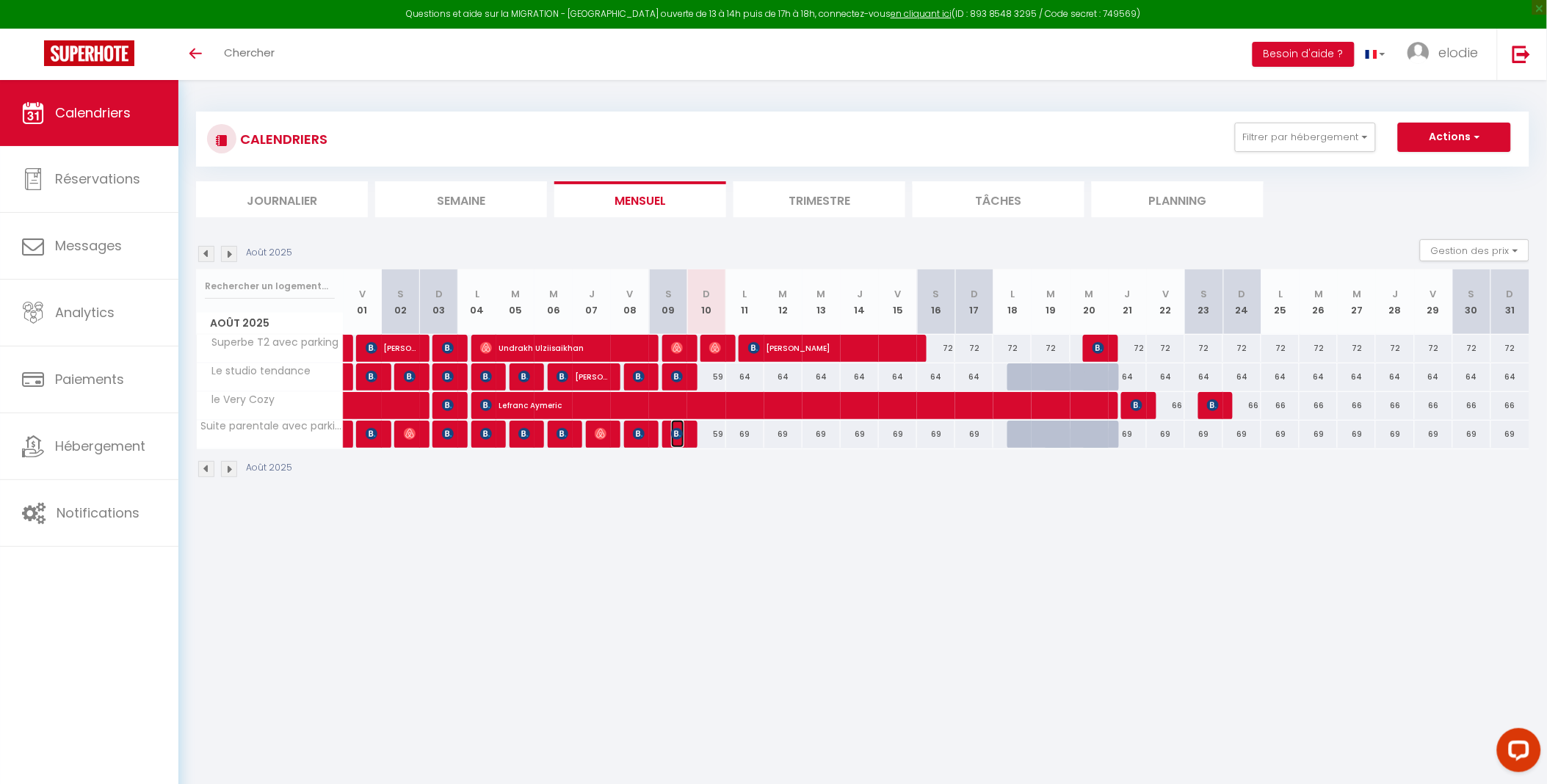
click at [674, 434] on img at bounding box center [677, 434] width 12 height 12
select select "OK"
select select "KO"
select select "0"
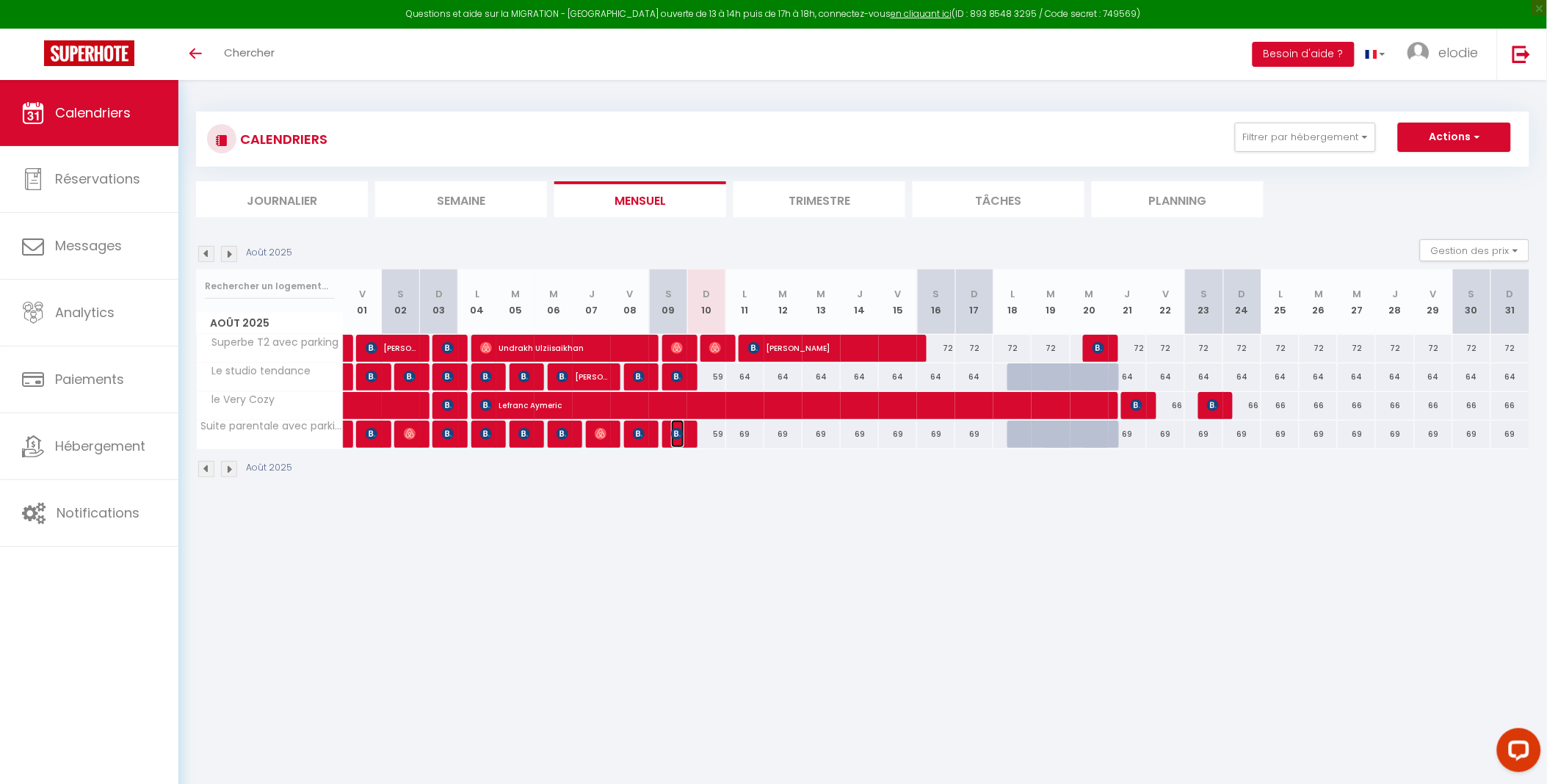
select select "1"
select select
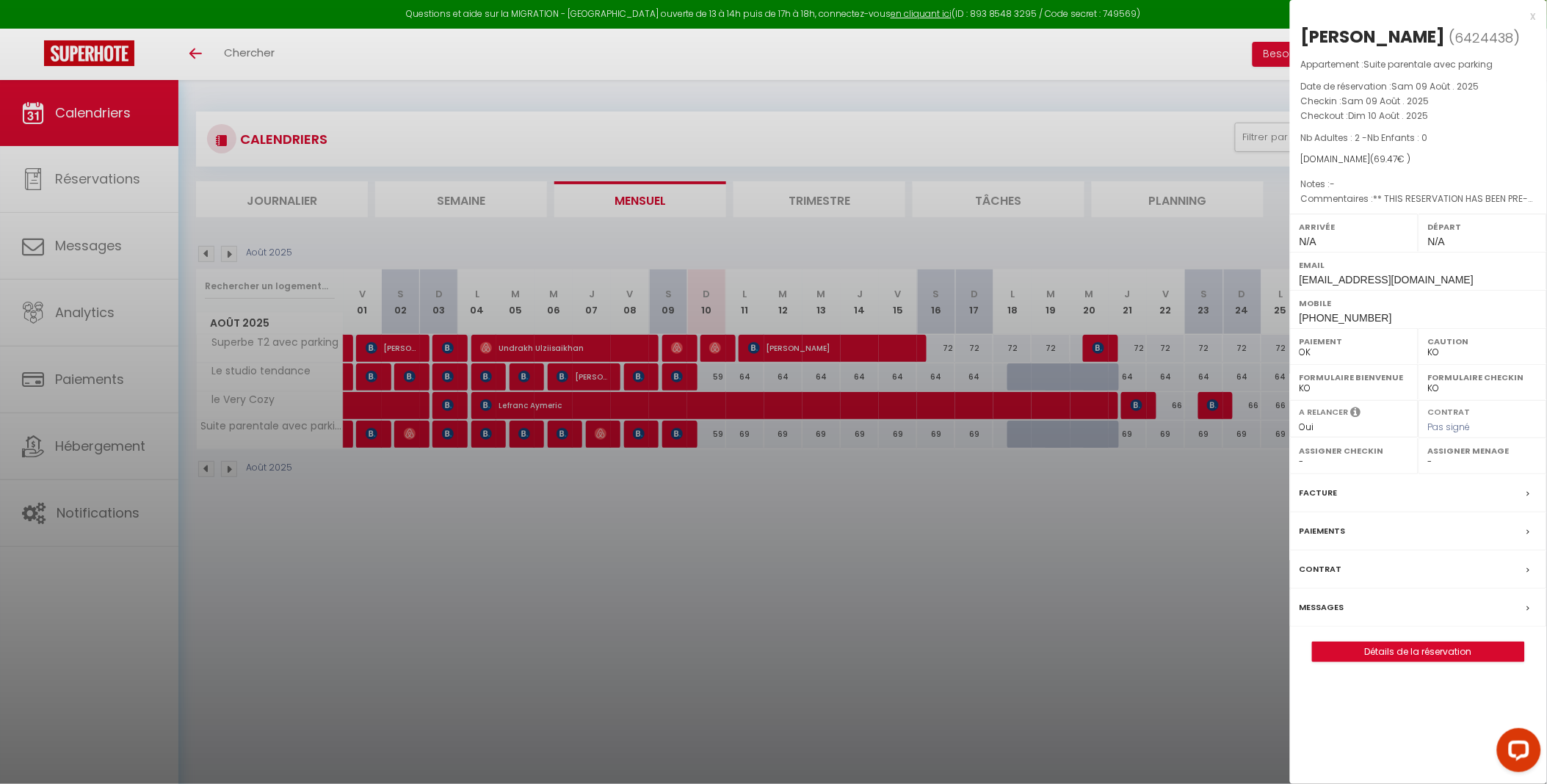
click at [776, 449] on div at bounding box center [773, 392] width 1547 height 784
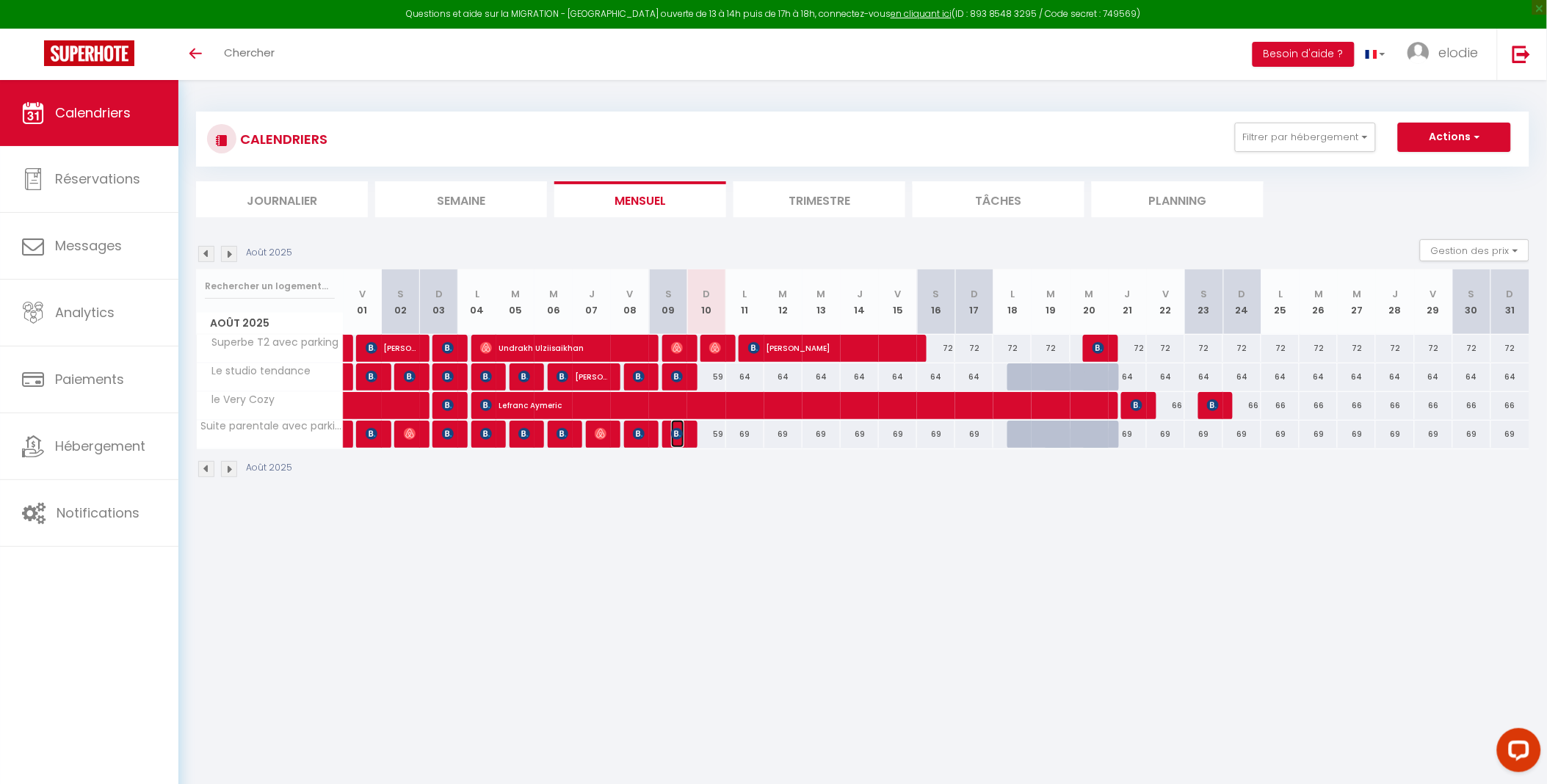
click at [678, 436] on img at bounding box center [677, 434] width 12 height 12
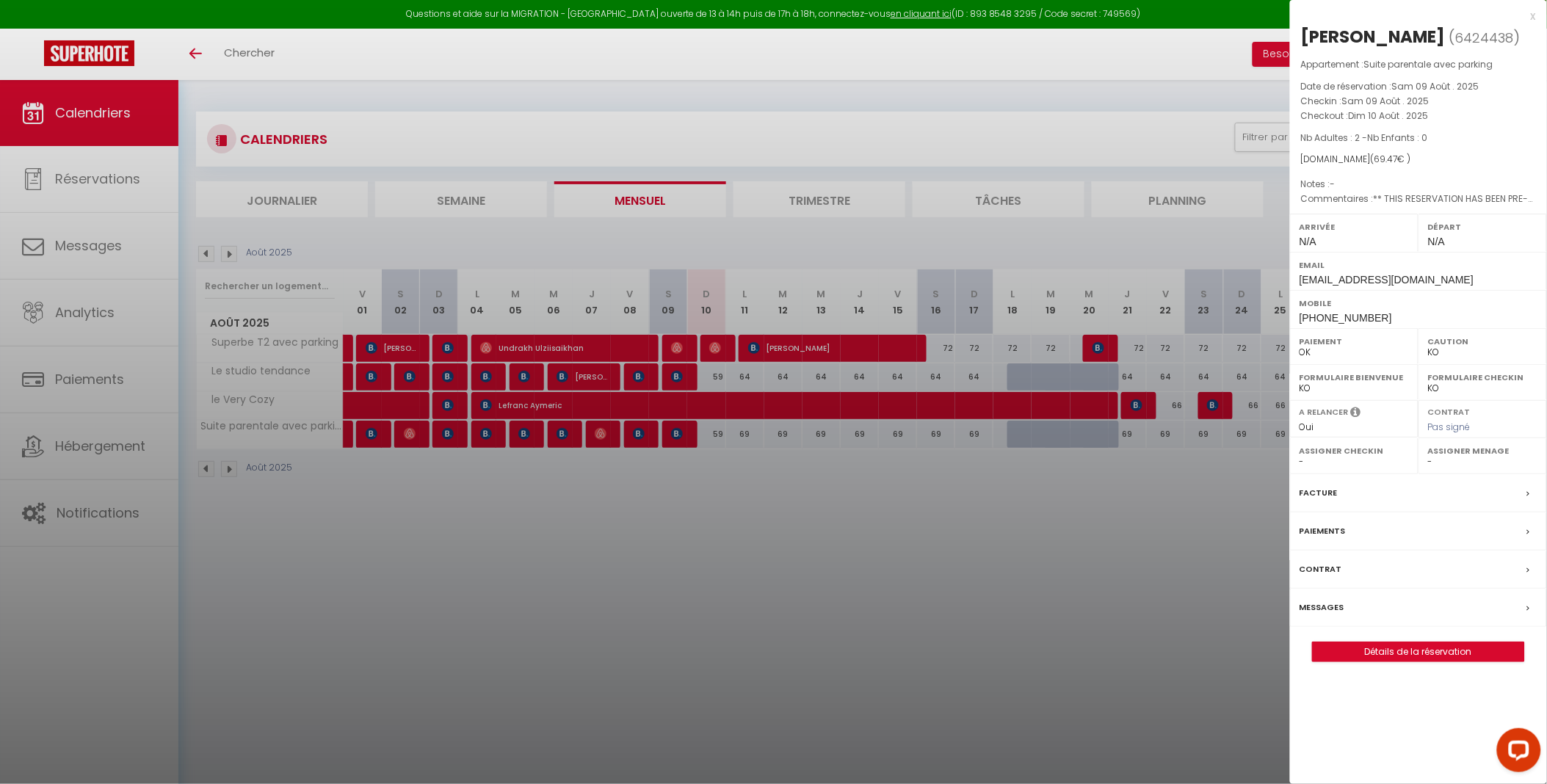
click at [730, 450] on div at bounding box center [773, 392] width 1547 height 784
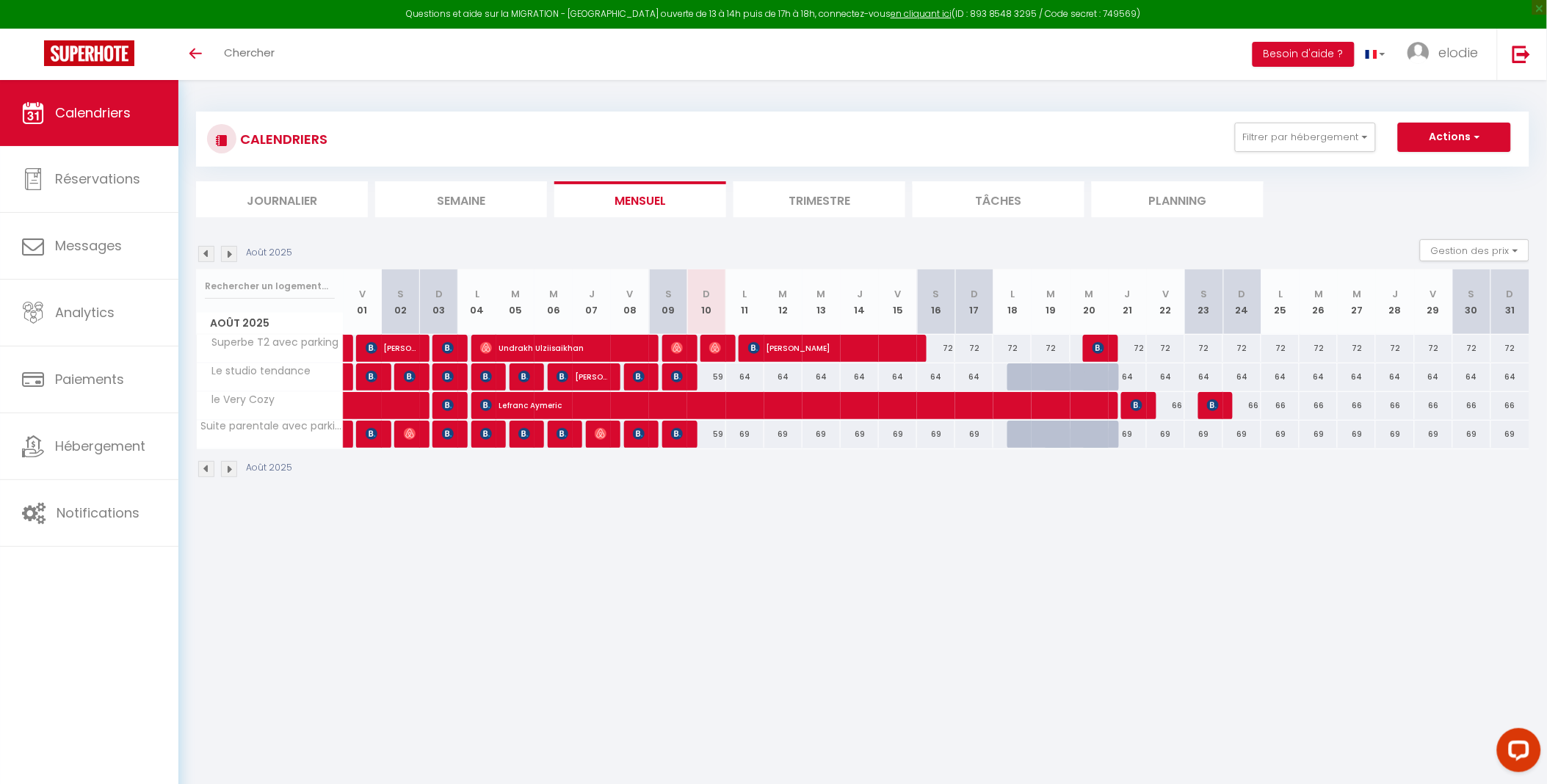
click at [715, 434] on div "59" at bounding box center [706, 434] width 38 height 28
type input "59"
type input "Dim 10 Août 2025"
type input "Lun 11 Août 2025"
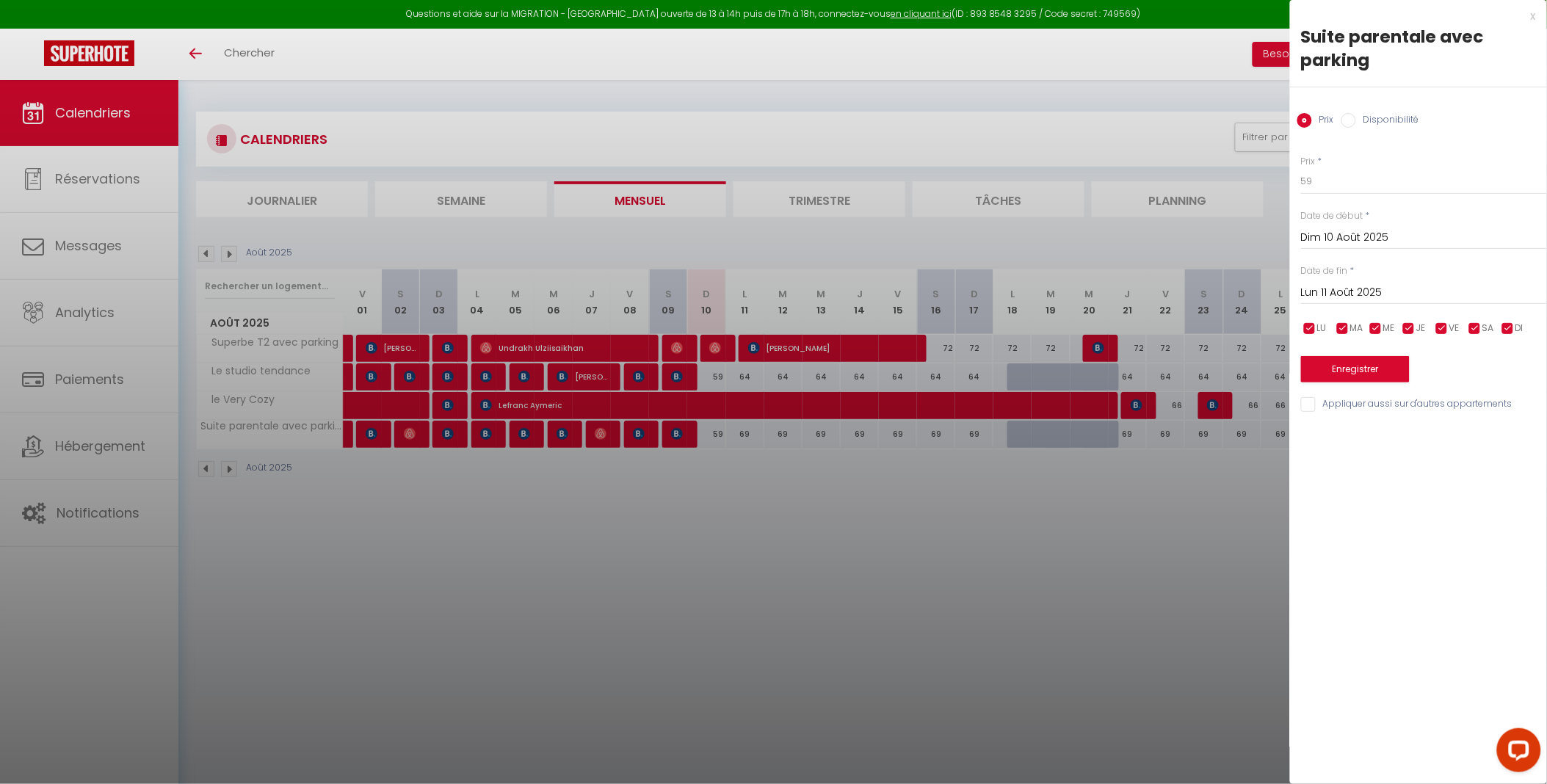
click at [378, 547] on div at bounding box center [773, 392] width 1547 height 784
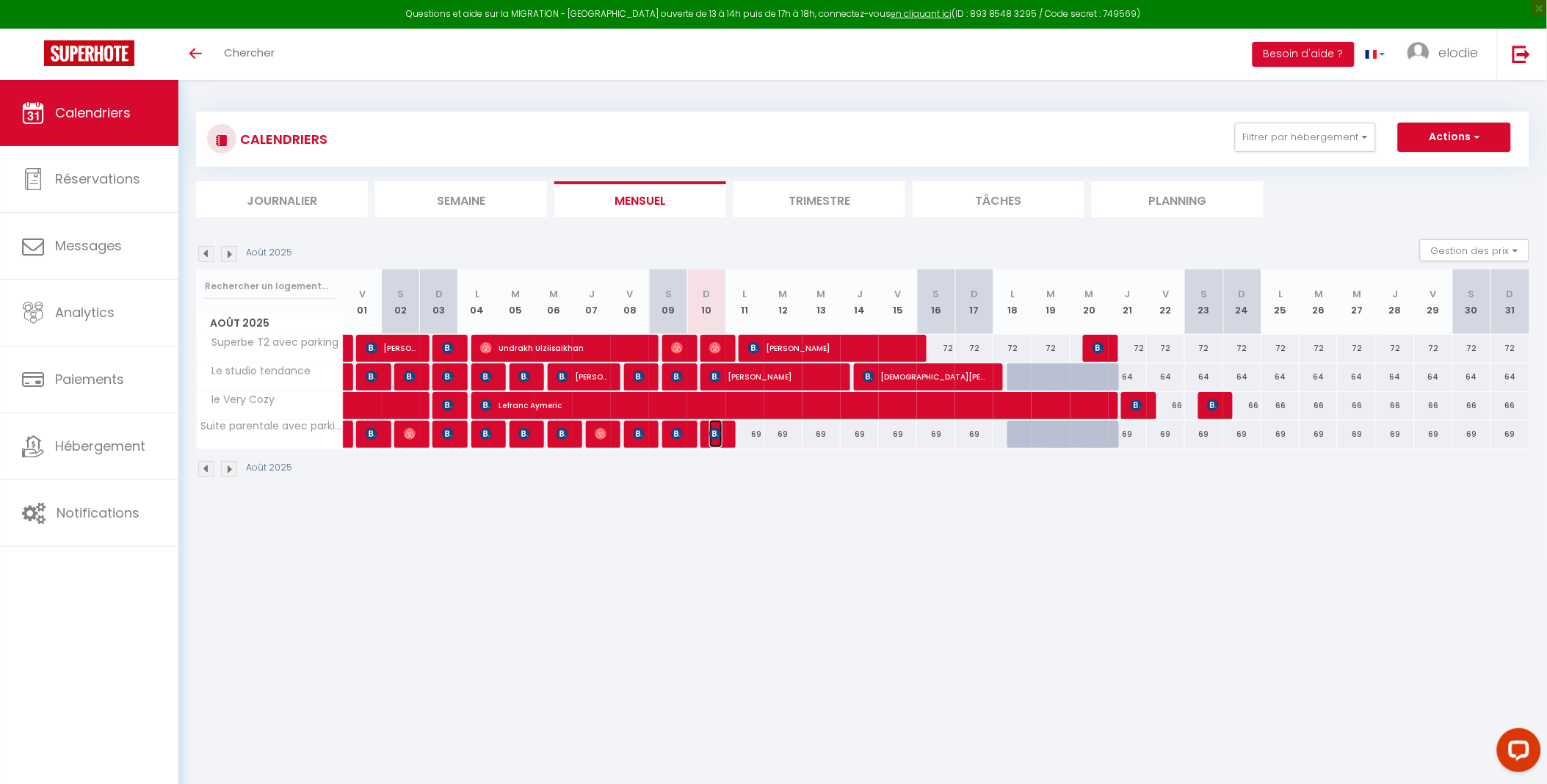
click at [716, 428] on img at bounding box center [715, 434] width 12 height 12
select select "OK"
select select "KO"
select select "0"
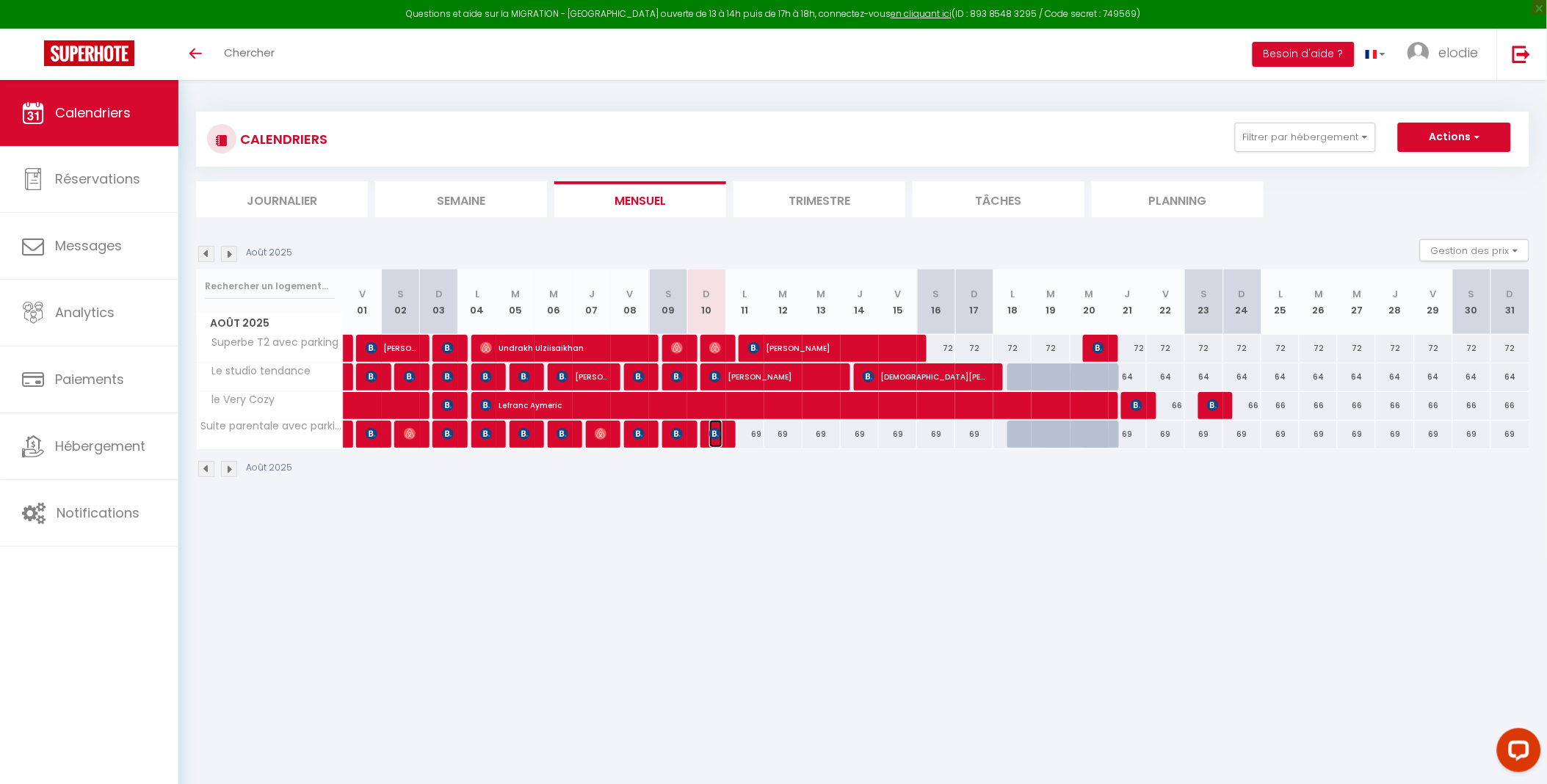
select select "1"
select select
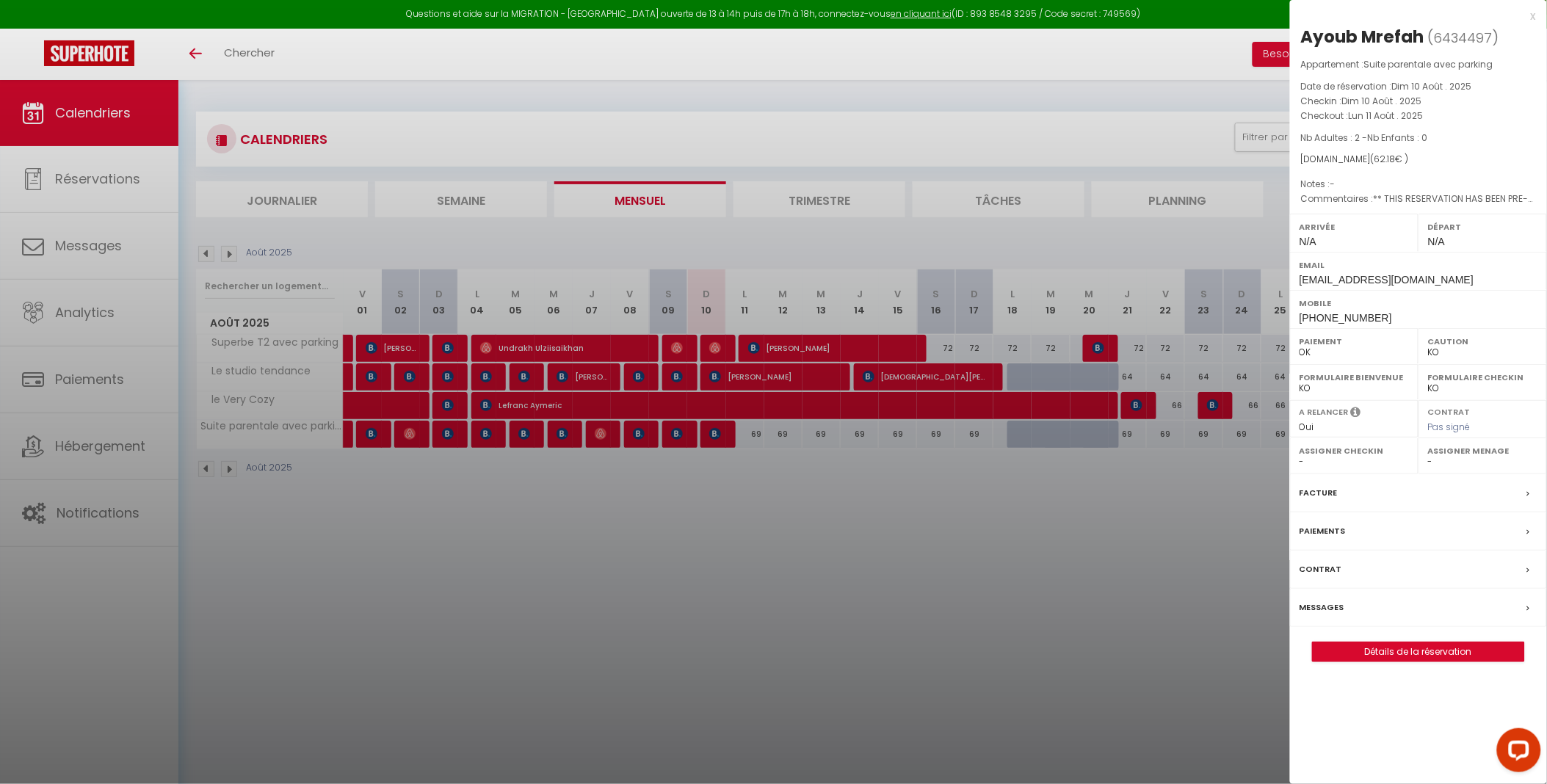
drag, startPoint x: 730, startPoint y: 438, endPoint x: 720, endPoint y: 526, distance: 88.6
click at [721, 499] on div at bounding box center [773, 392] width 1547 height 784
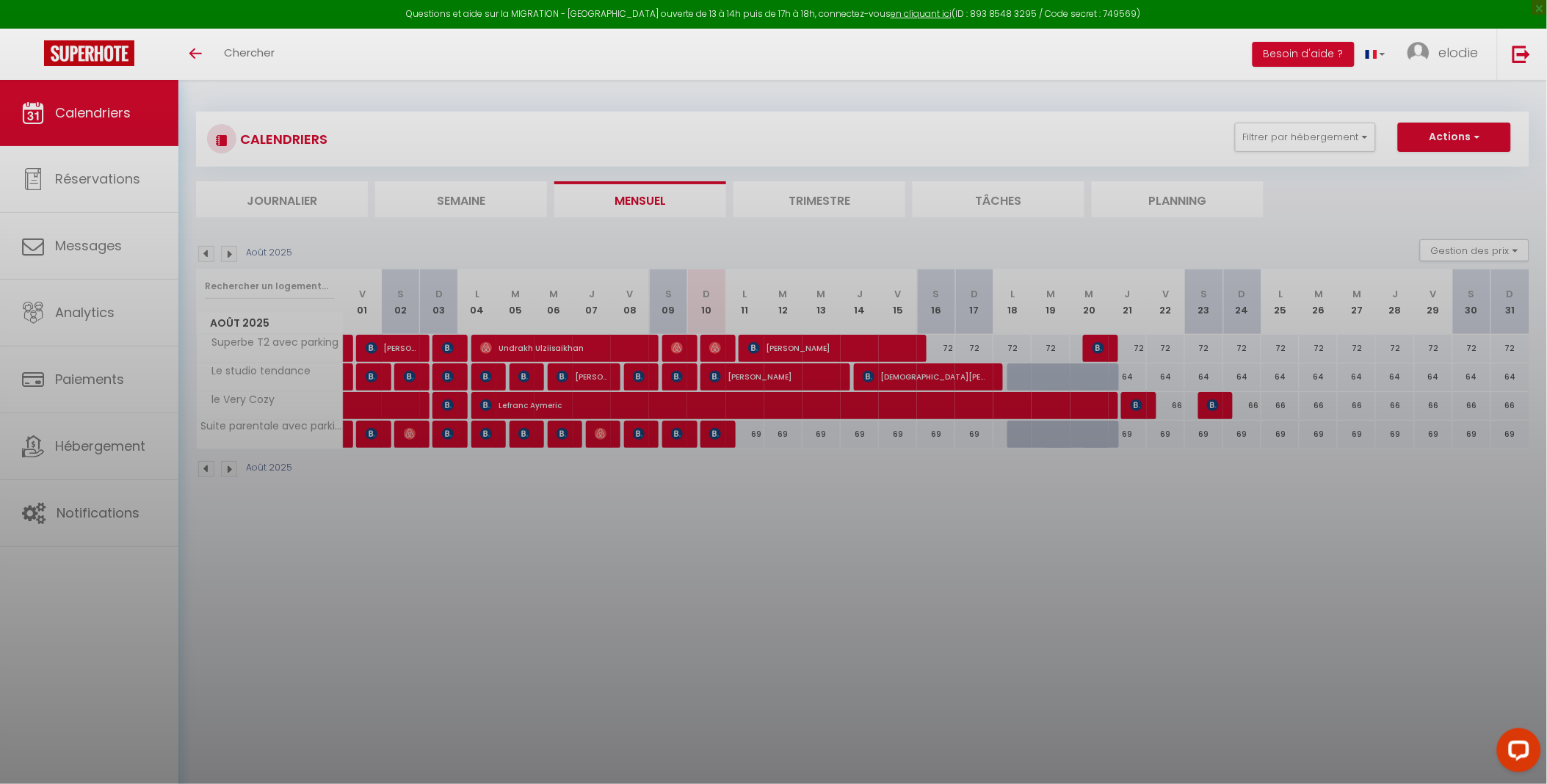
click at [728, 552] on div at bounding box center [773, 392] width 1547 height 784
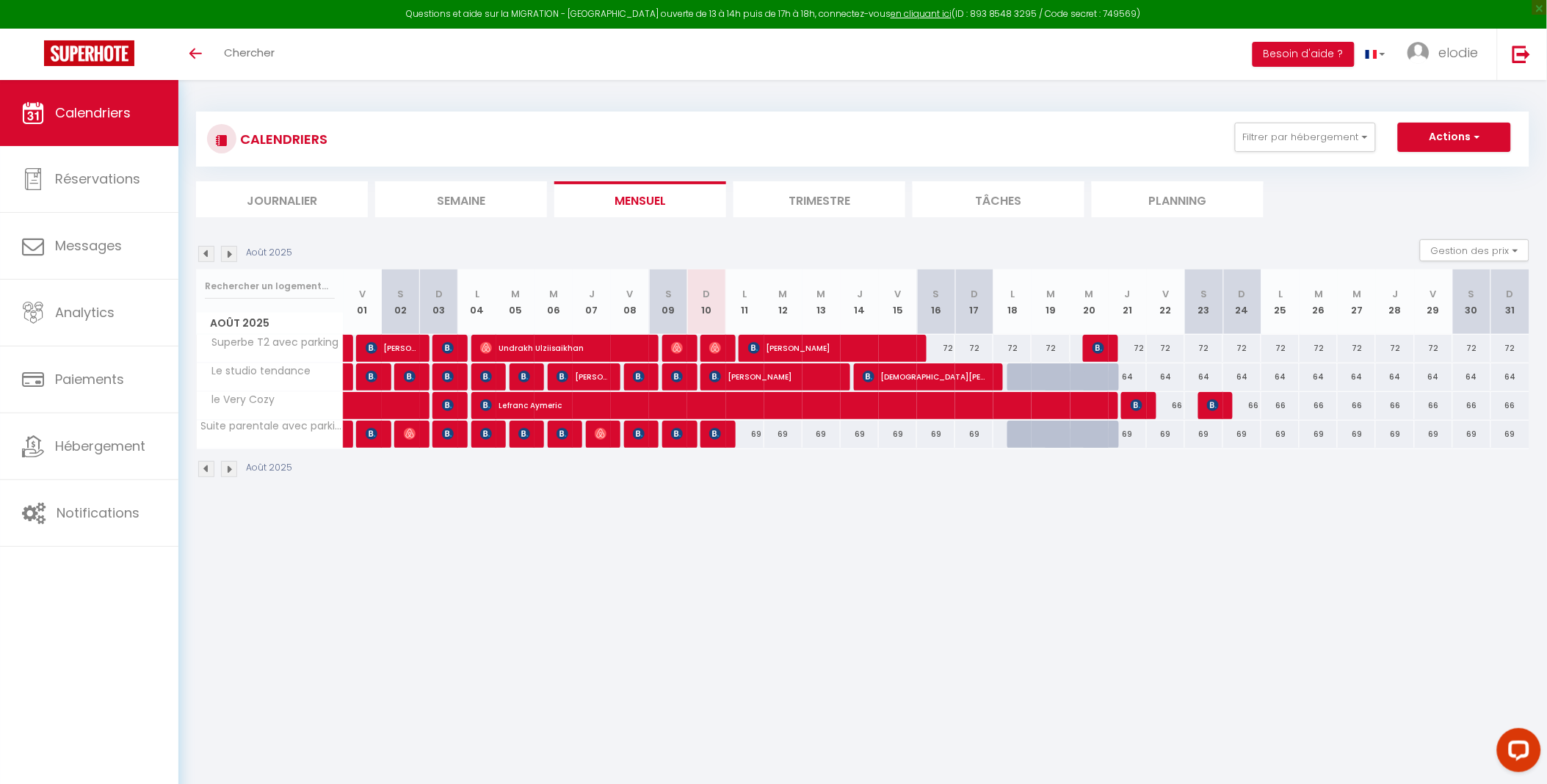
click at [801, 196] on li "Trimestre" at bounding box center [820, 199] width 172 height 36
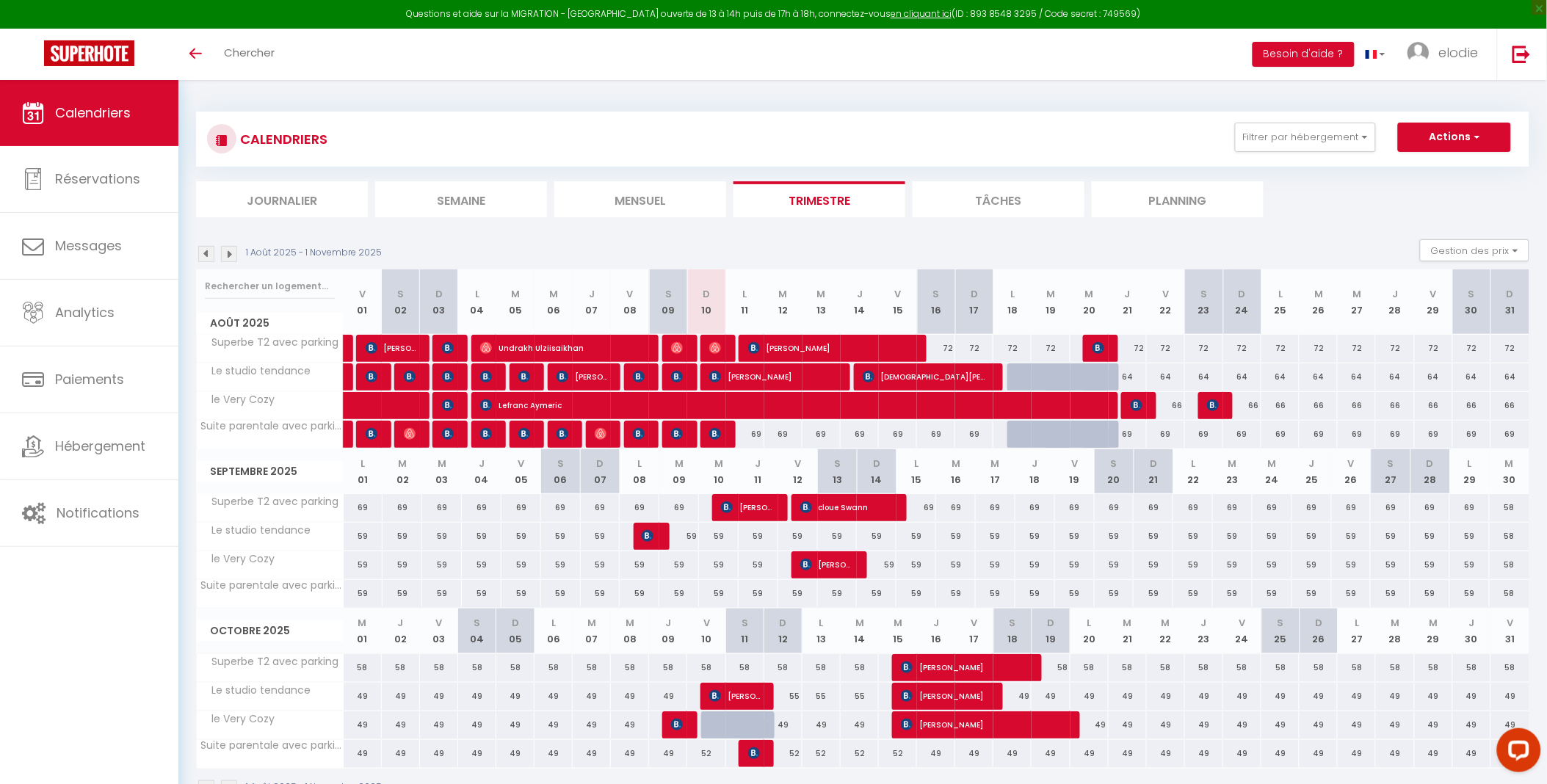
click at [254, 434] on th "Suite parentale avec parking" at bounding box center [270, 434] width 147 height 28
click at [193, 54] on icon "Toggle menubar" at bounding box center [195, 53] width 13 height 9
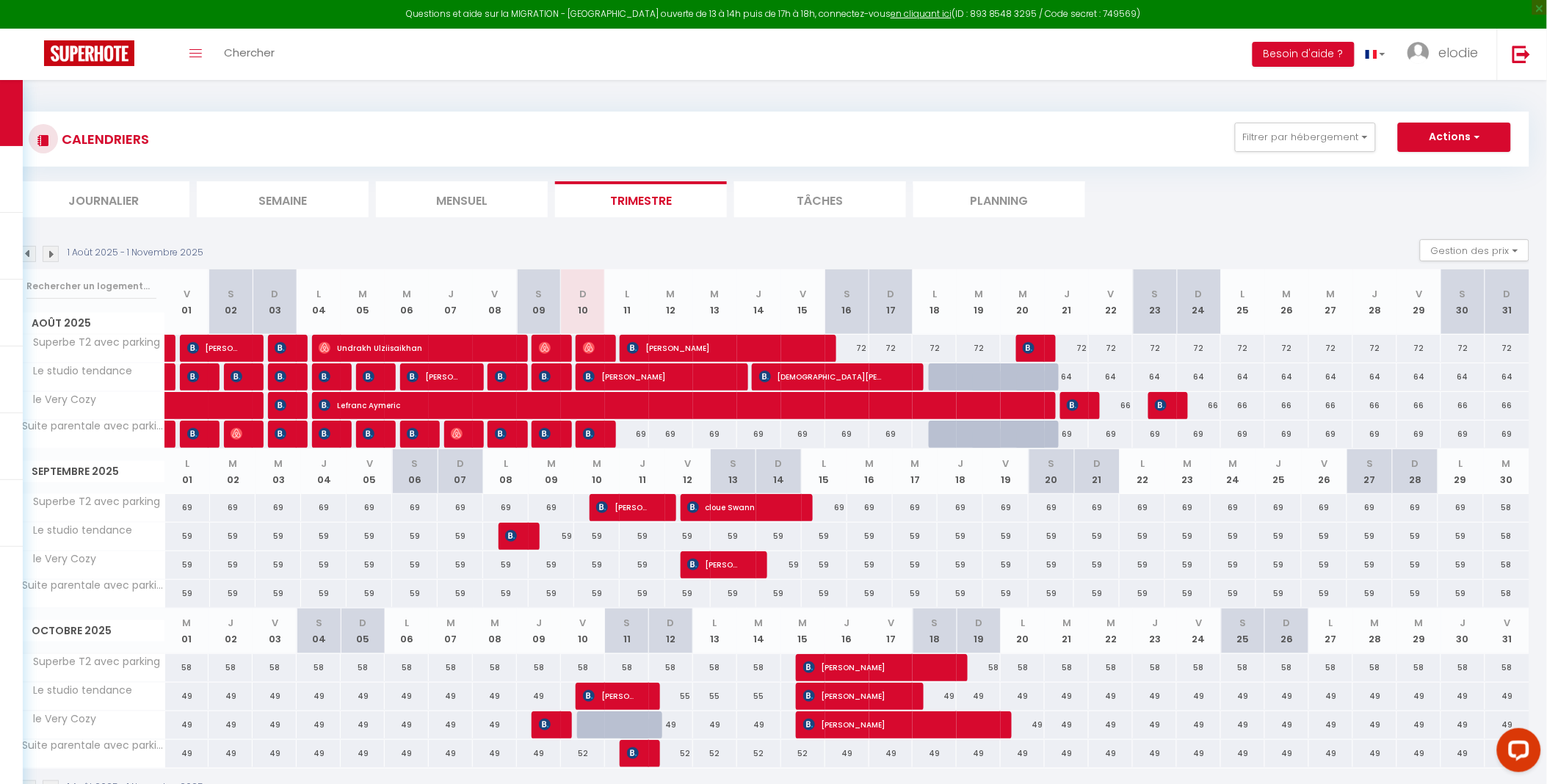
drag, startPoint x: 634, startPoint y: 429, endPoint x: 938, endPoint y: 451, distance: 304.8
click at [936, 453] on table "Août 2025 V 01 S 02 D 03 L 04 M 05 M 06 J 07 V 08 S 09 D 10 L 11 M 12 M 13 J 14…" at bounding box center [773, 518] width 1512 height 499
drag, startPoint x: 938, startPoint y: 451, endPoint x: 927, endPoint y: 434, distance: 20.2
click at [871, 431] on div "69" at bounding box center [891, 434] width 44 height 28
click at [0, 0] on div at bounding box center [0, 0] width 0 height 0
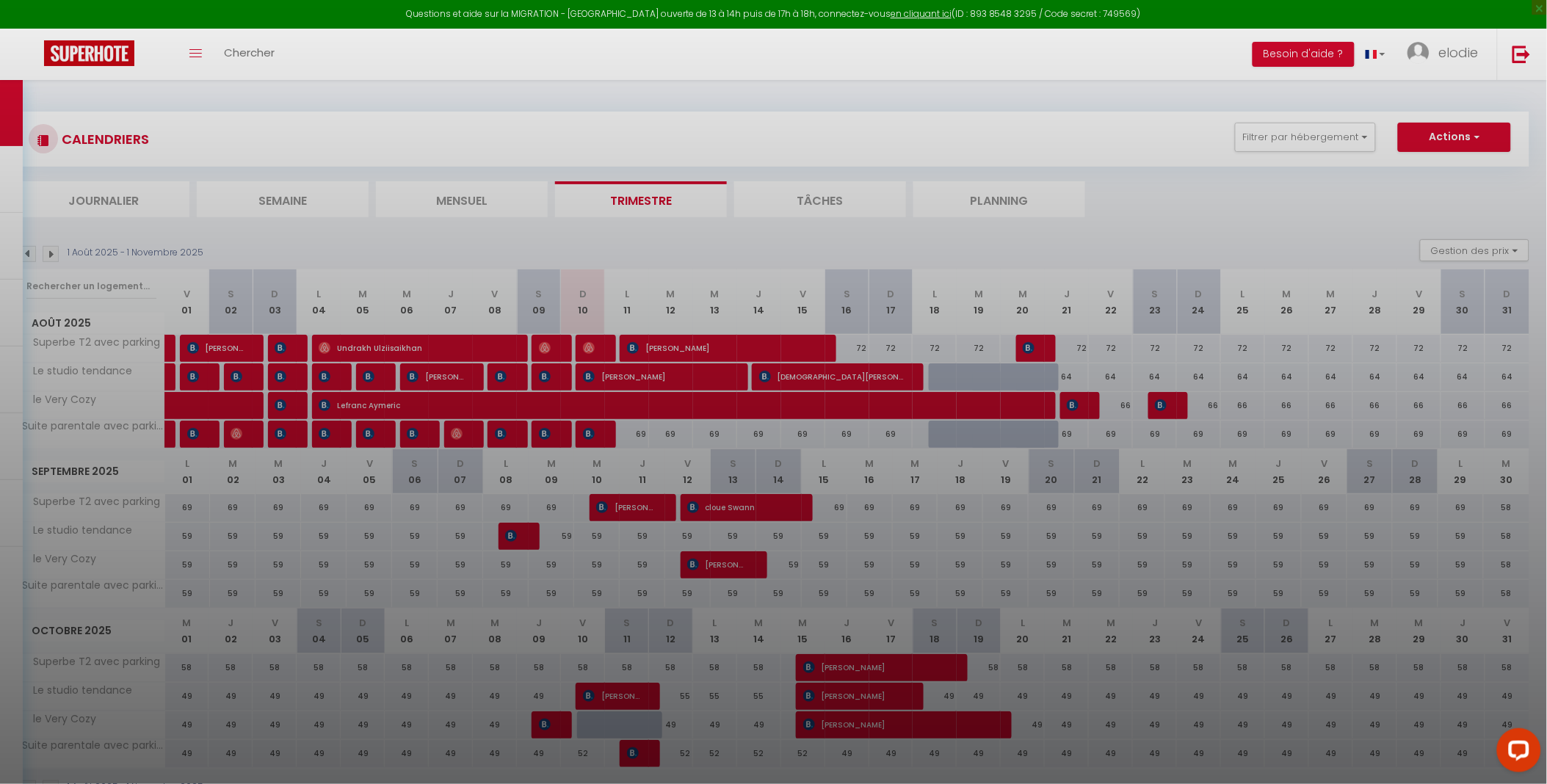
click at [927, 434] on div at bounding box center [773, 392] width 1547 height 784
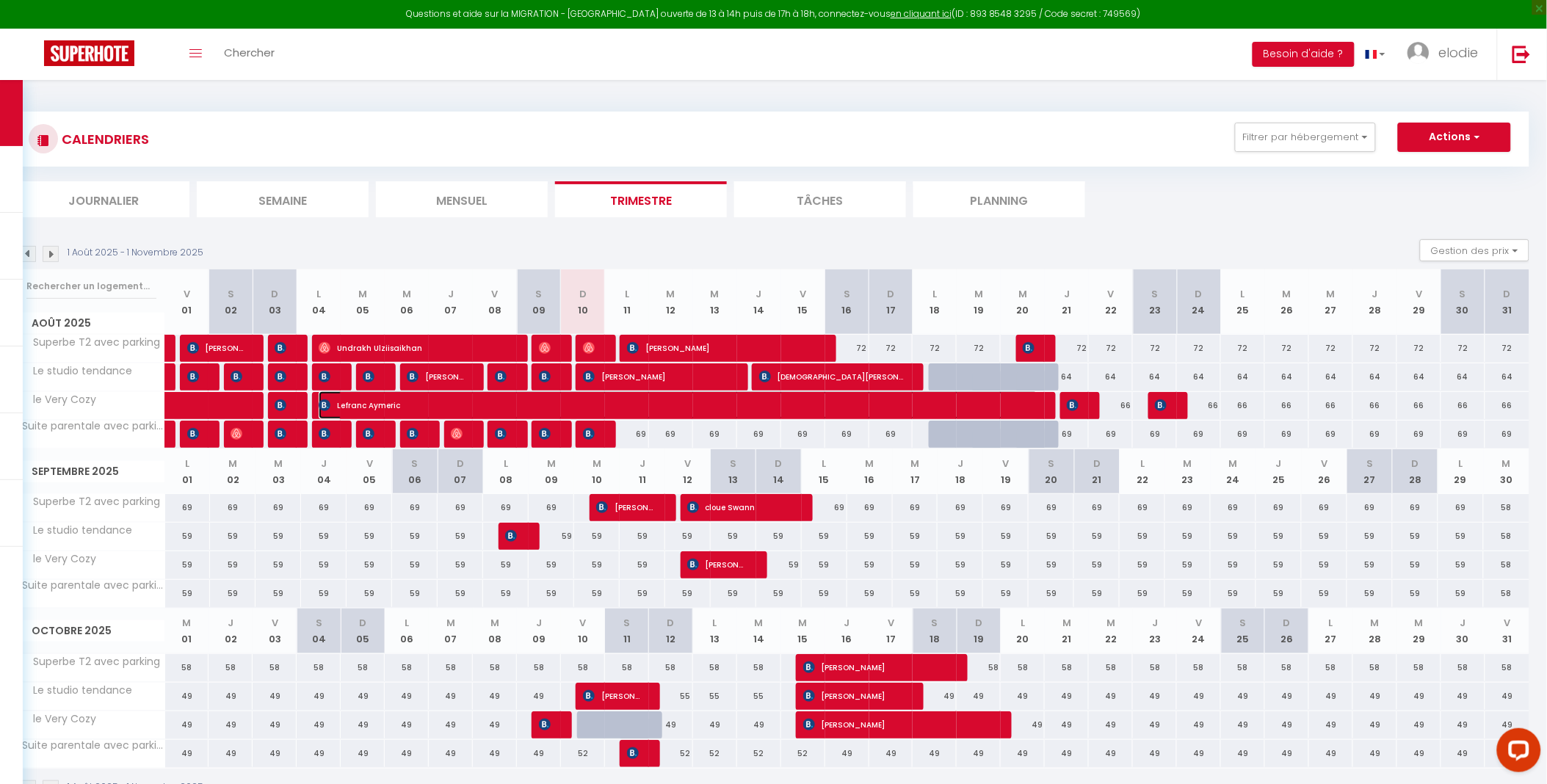
click at [605, 407] on span "Lefranc Aymeric" at bounding box center [678, 405] width 720 height 28
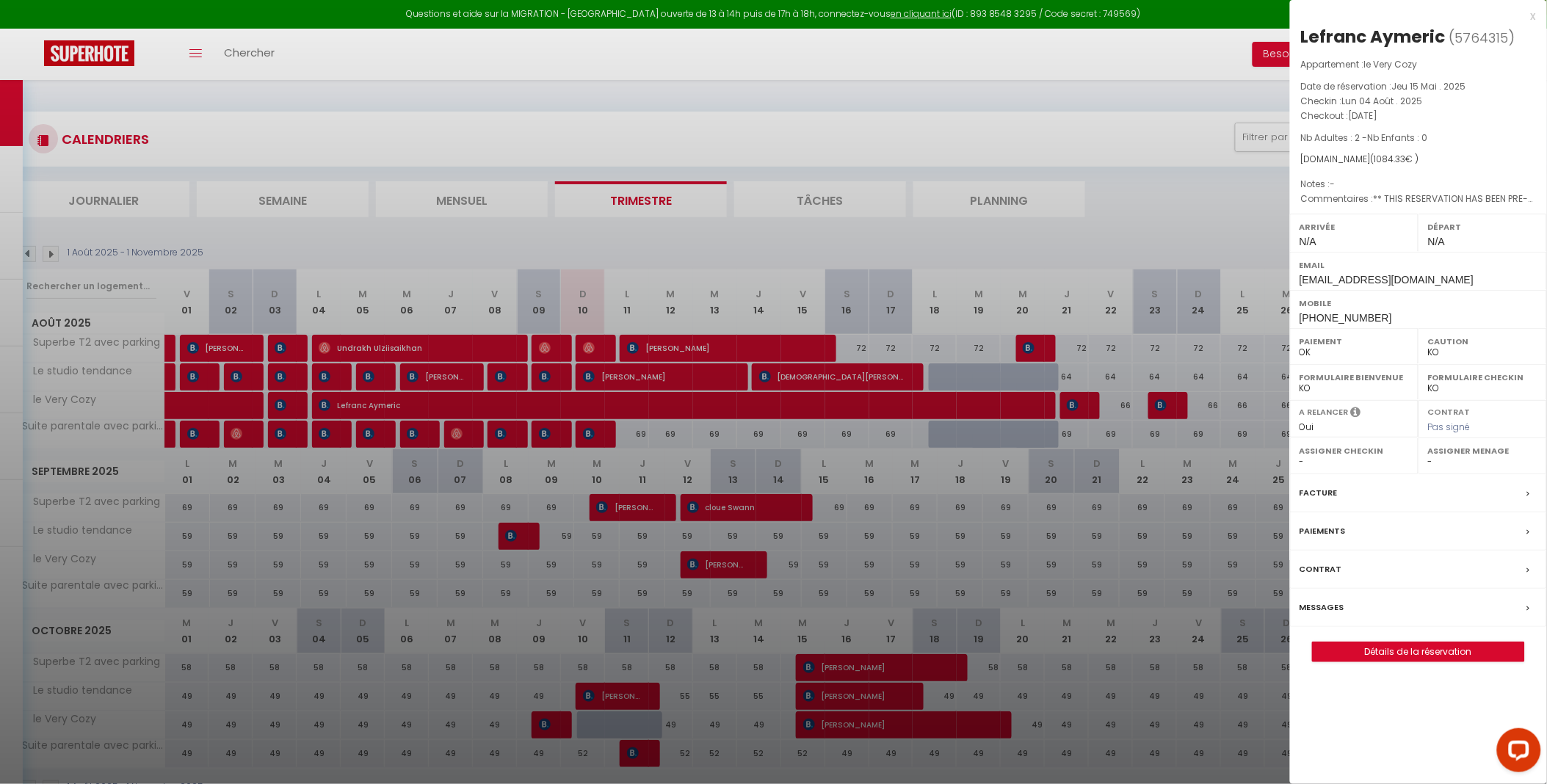
drag, startPoint x: 1098, startPoint y: 431, endPoint x: 875, endPoint y: 603, distance: 281.6
click at [1028, 437] on div at bounding box center [773, 392] width 1547 height 784
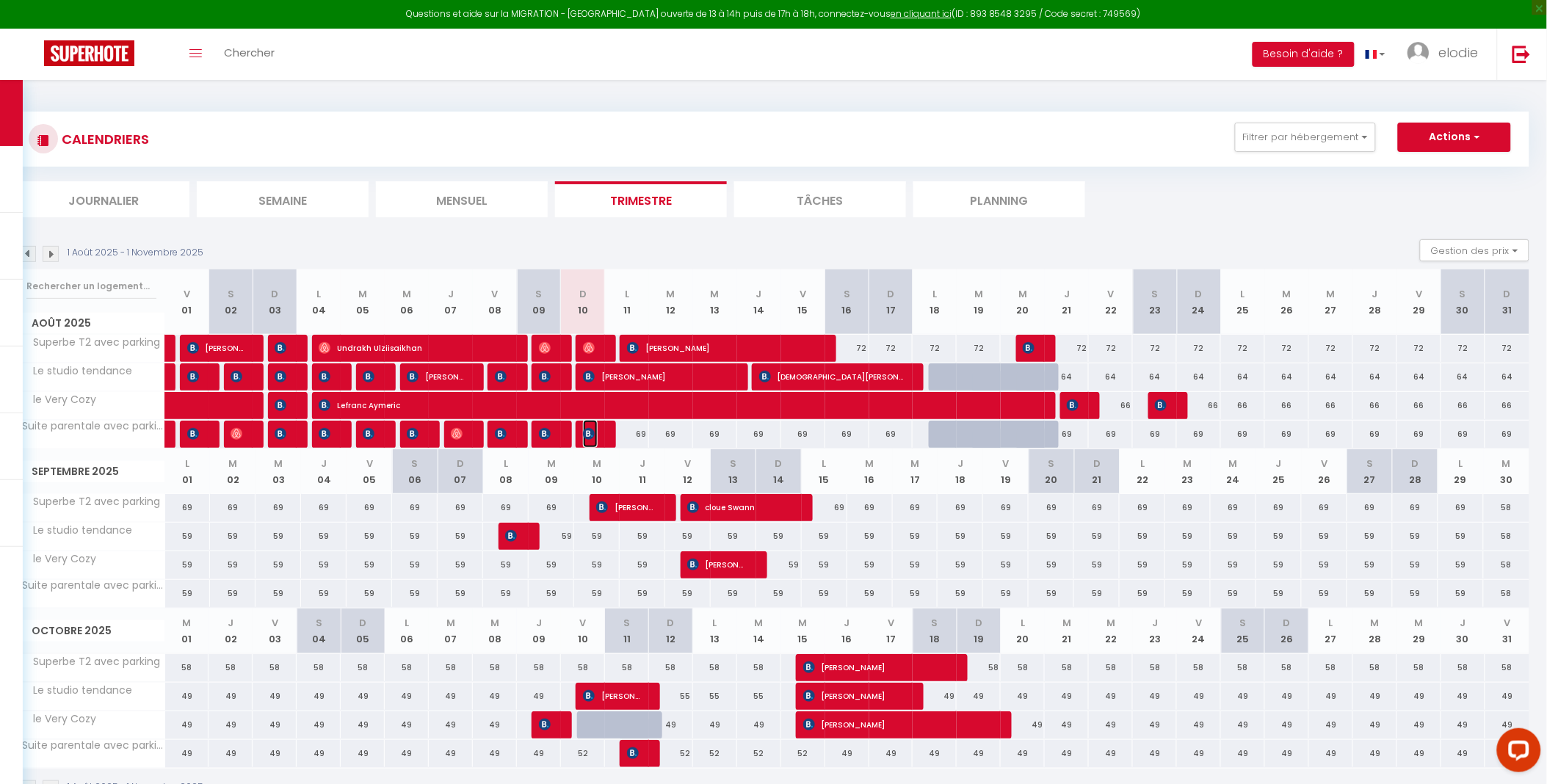
click at [590, 426] on span "Ayoub Mrefah" at bounding box center [590, 433] width 15 height 28
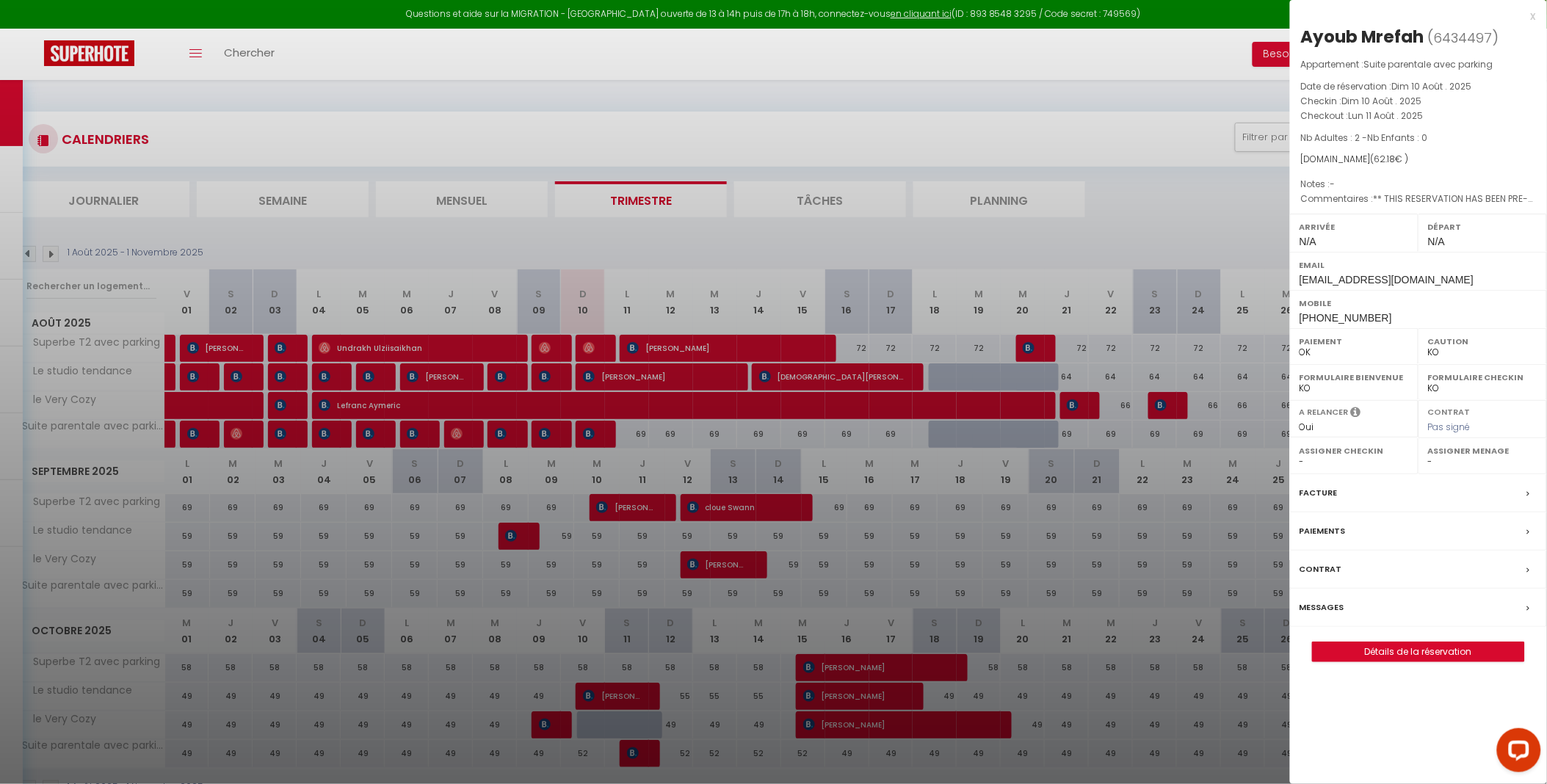
click at [599, 424] on div at bounding box center [773, 392] width 1547 height 784
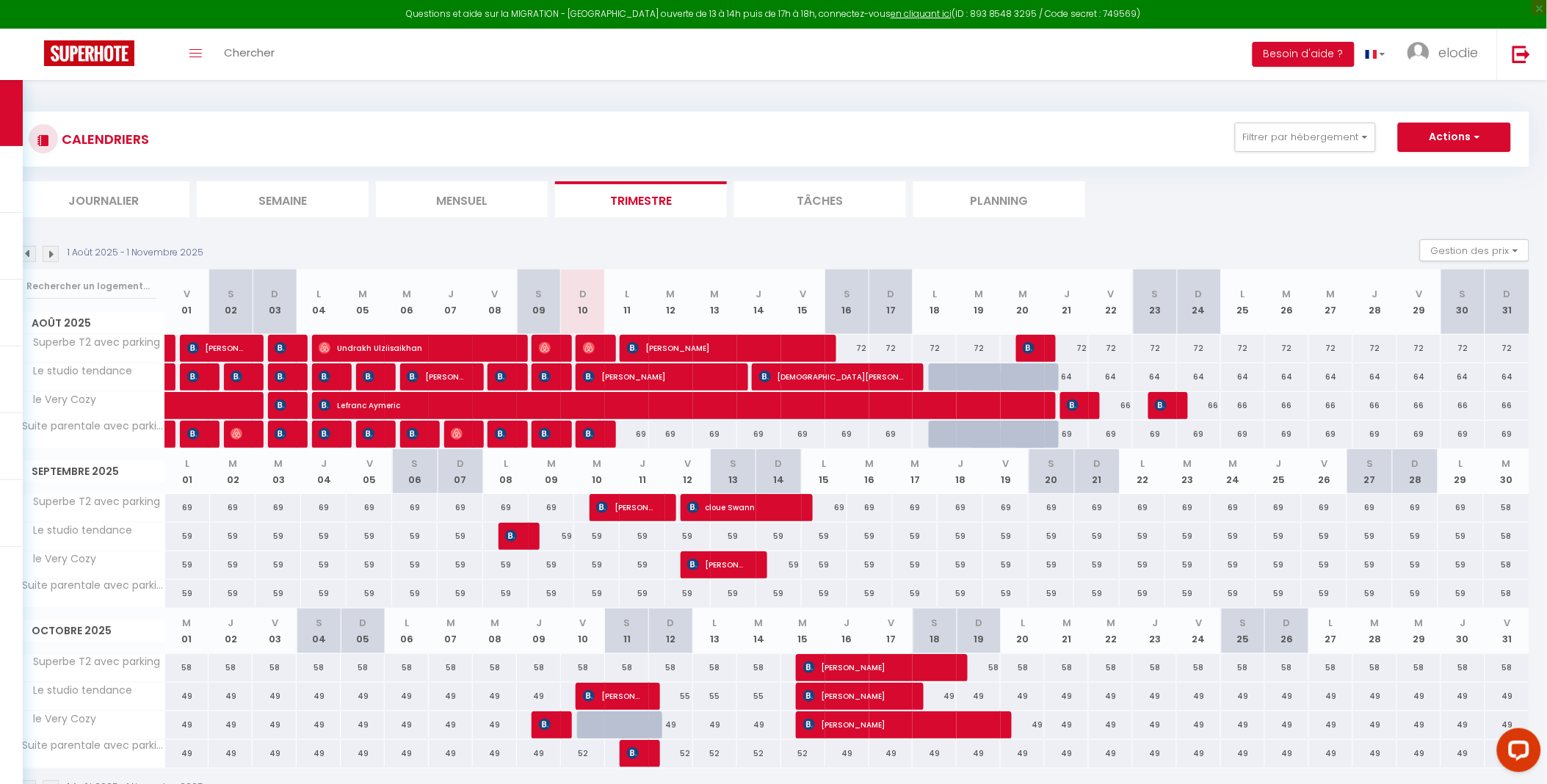
click at [605, 428] on div "69" at bounding box center [627, 434] width 45 height 28
type input "69"
type input "Lun 11 Août 2025"
type input "[DATE]"
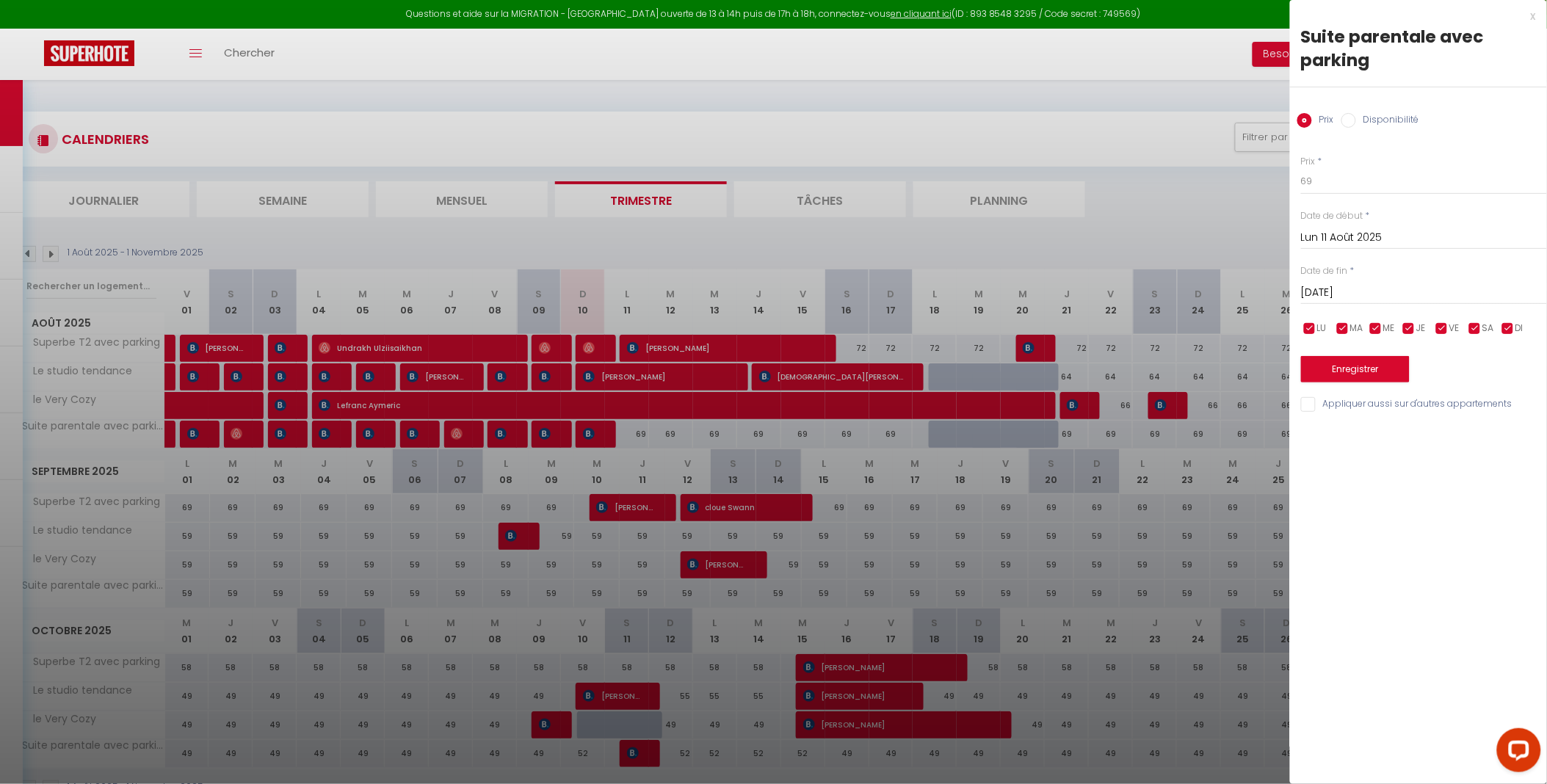
click at [599, 445] on div at bounding box center [773, 392] width 1547 height 784
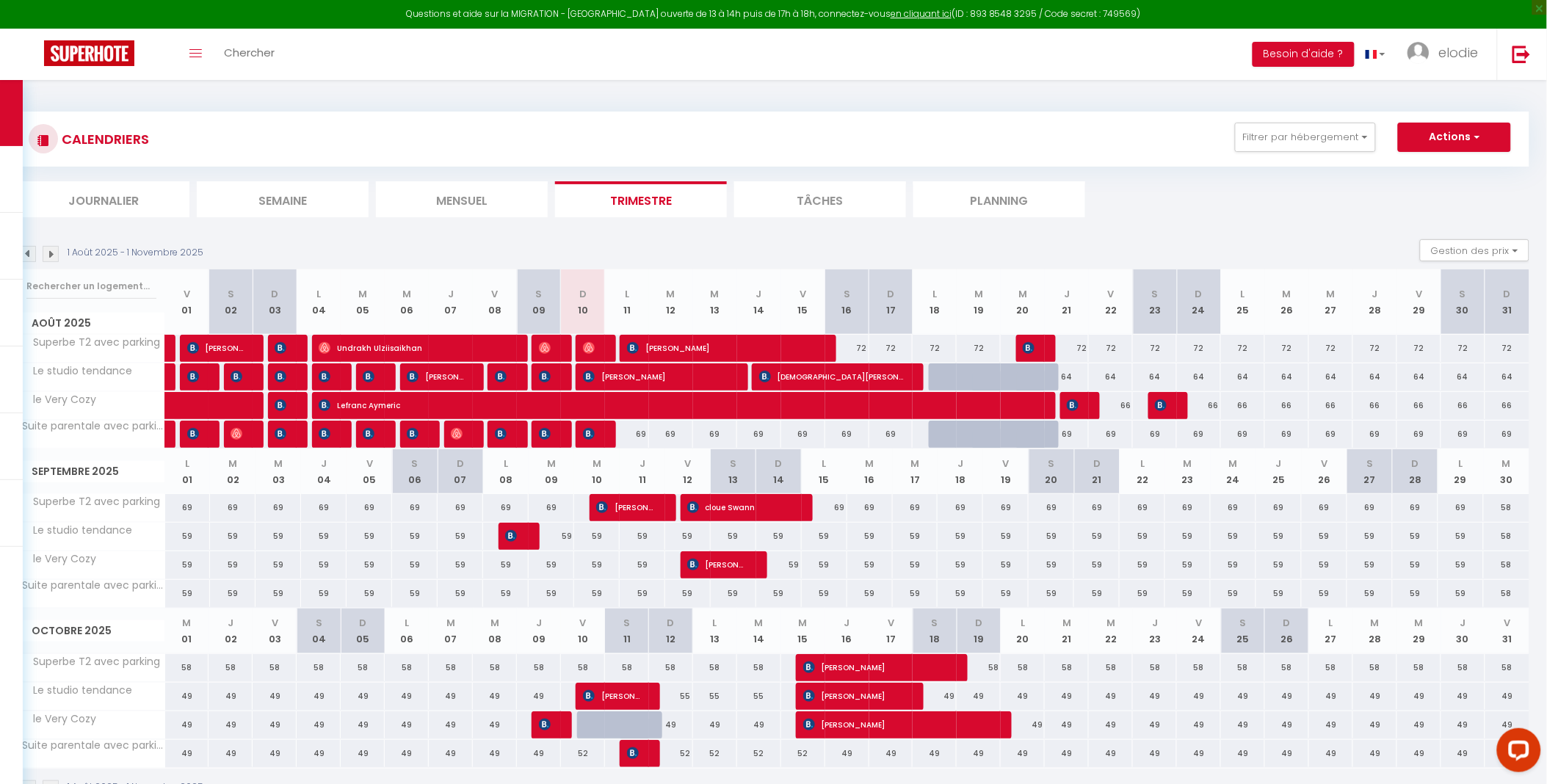
click at [598, 434] on div at bounding box center [597, 434] width 44 height 28
click at [592, 432] on img at bounding box center [589, 434] width 12 height 12
